Goal: Task Accomplishment & Management: Complete application form

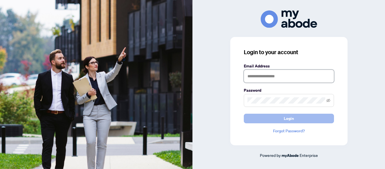
type input "**********"
click at [282, 120] on button "Login" at bounding box center [289, 119] width 90 height 10
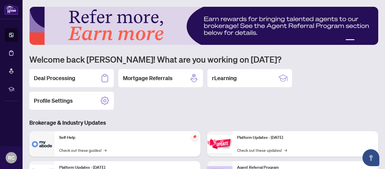
click at [77, 81] on div "Deal Processing" at bounding box center [71, 78] width 85 height 18
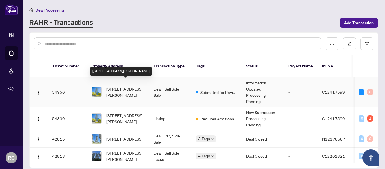
click at [114, 86] on span "610-18 Holmes Ave, Toronto, Ontario M2N 0E1, Canada" at bounding box center [125, 92] width 38 height 12
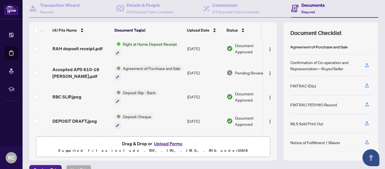
scroll to position [62, 0]
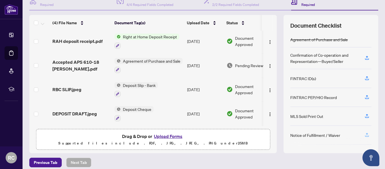
click at [367, 135] on icon "button" at bounding box center [367, 134] width 2 height 3
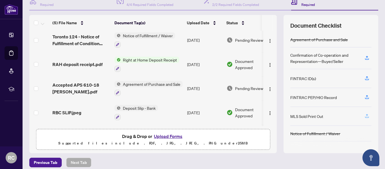
click at [367, 117] on icon "button" at bounding box center [367, 116] width 4 height 1
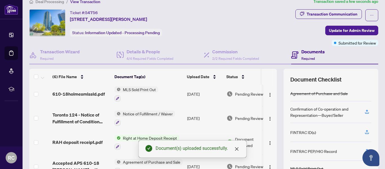
scroll to position [1, 0]
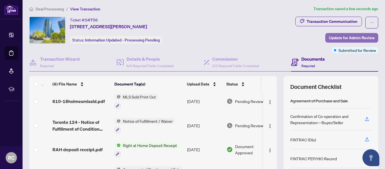
click at [335, 38] on span "Update for Admin Review" at bounding box center [352, 37] width 46 height 9
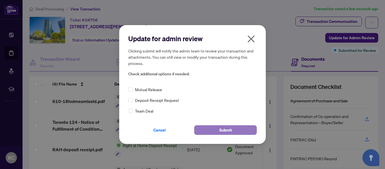
click at [233, 128] on button "Submit" at bounding box center [225, 130] width 63 height 10
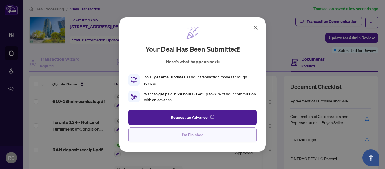
click at [221, 137] on button "I'm Finished" at bounding box center [192, 134] width 129 height 15
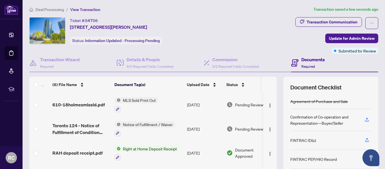
scroll to position [0, 0]
